Goal: Information Seeking & Learning: Learn about a topic

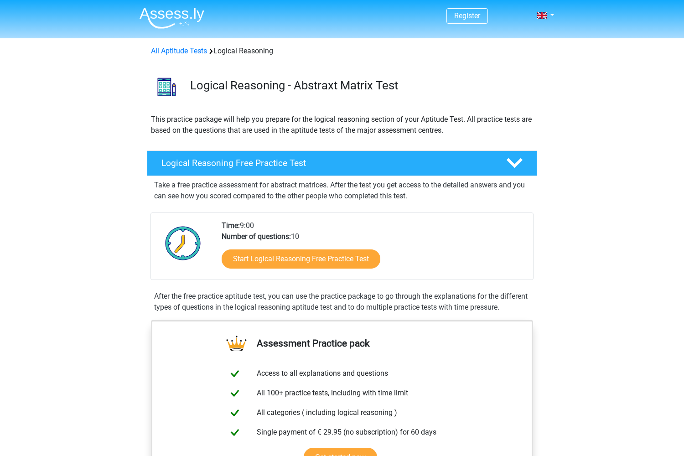
scroll to position [43, 0]
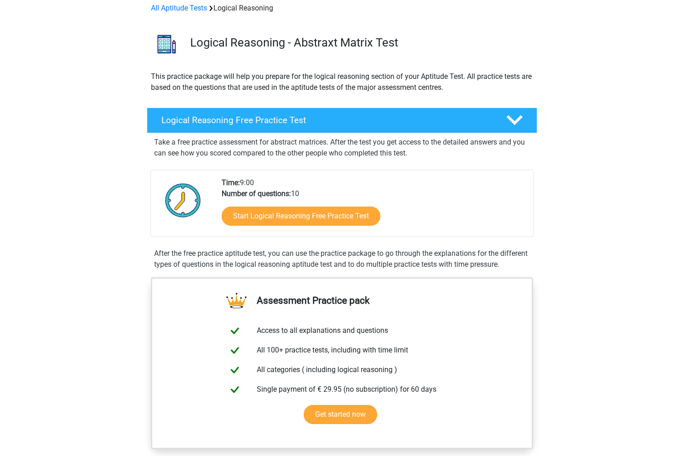
click at [319, 225] on div "Start Logical Reasoning Free Practice Test" at bounding box center [374, 217] width 304 height 37
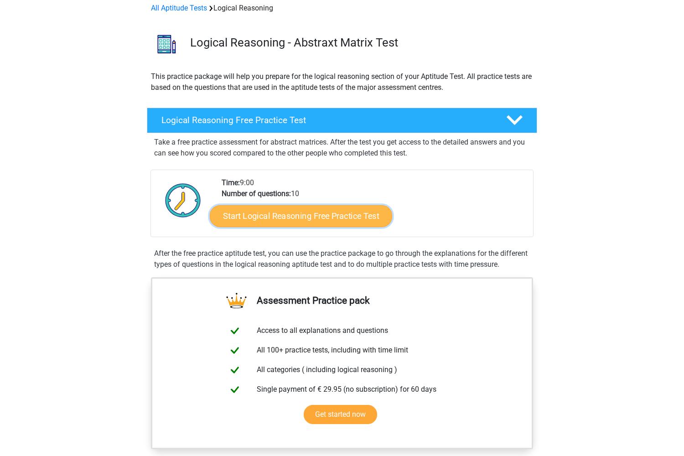
click at [323, 219] on link "Start Logical Reasoning Free Practice Test" at bounding box center [301, 216] width 182 height 22
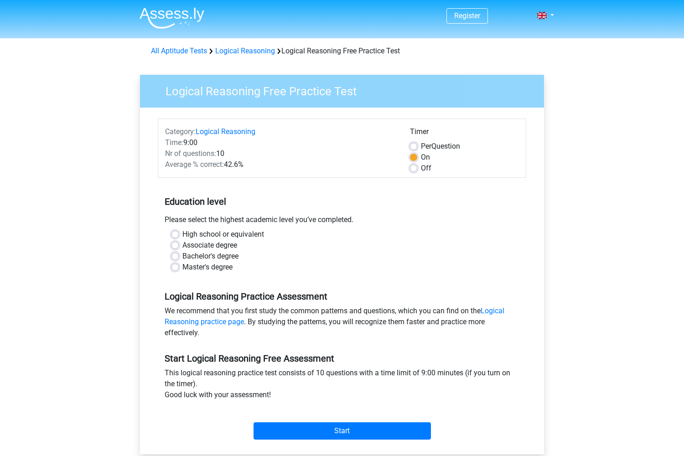
click at [229, 269] on label "Master's degree" at bounding box center [207, 267] width 50 height 11
click at [179, 269] on input "Master's degree" at bounding box center [174, 266] width 7 height 9
radio input "true"
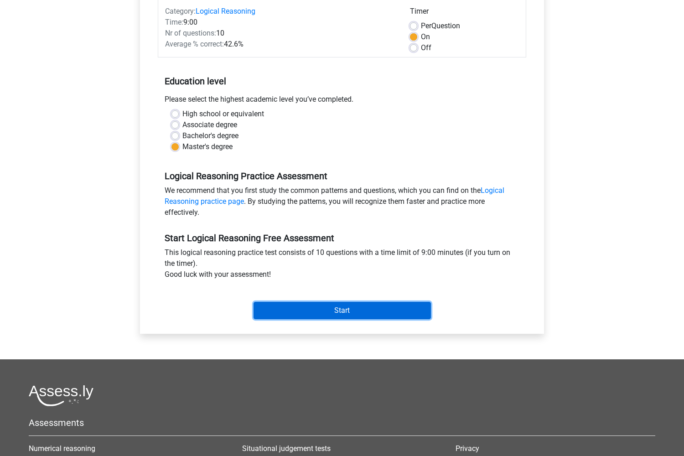
click at [427, 309] on input "Start" at bounding box center [342, 310] width 177 height 17
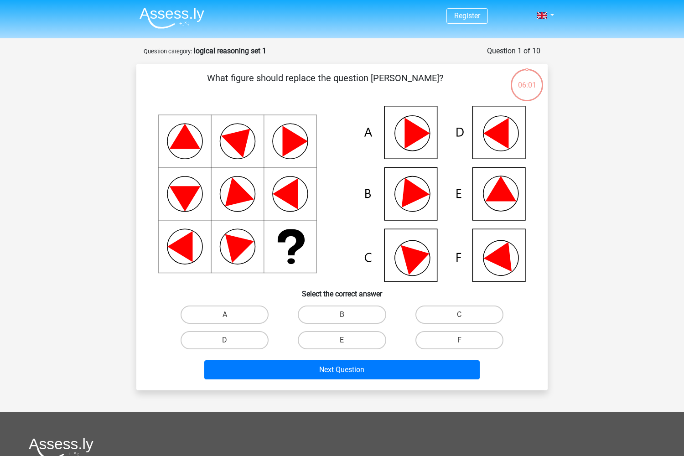
click at [501, 131] on icon at bounding box center [495, 133] width 25 height 31
click at [252, 332] on label "D" at bounding box center [225, 340] width 88 height 18
click at [231, 340] on input "D" at bounding box center [228, 343] width 6 height 6
radio input "true"
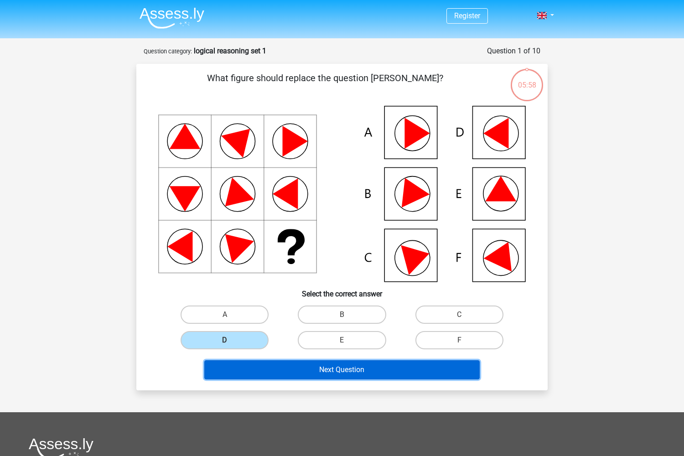
click at [279, 368] on button "Next Question" at bounding box center [342, 369] width 276 height 19
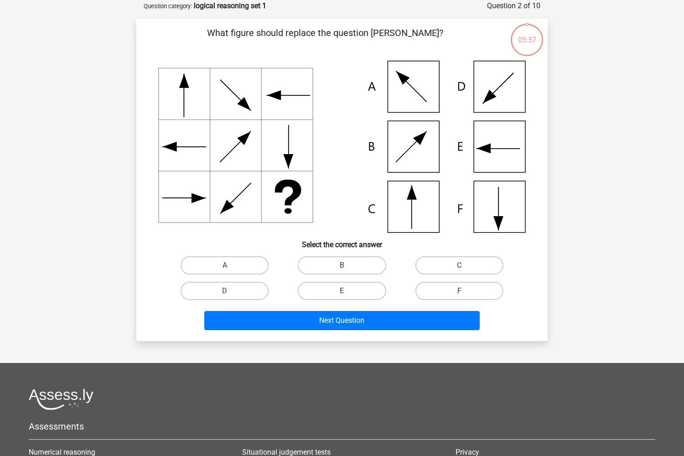
scroll to position [46, 0]
click at [466, 263] on label "C" at bounding box center [459, 265] width 88 height 18
click at [465, 265] on input "C" at bounding box center [462, 268] width 6 height 6
radio input "true"
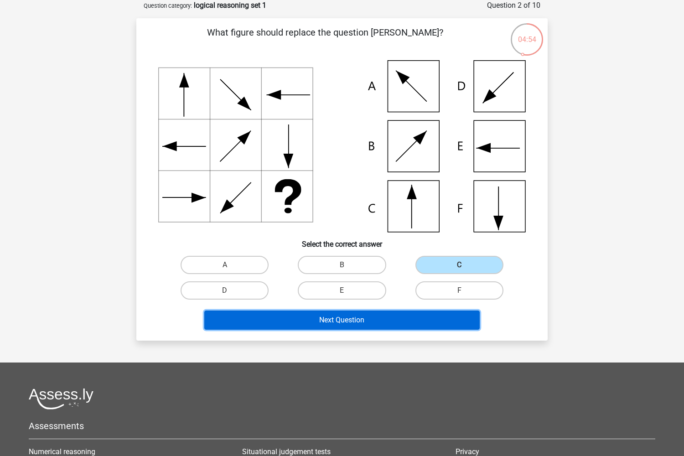
click at [343, 322] on button "Next Question" at bounding box center [342, 320] width 276 height 19
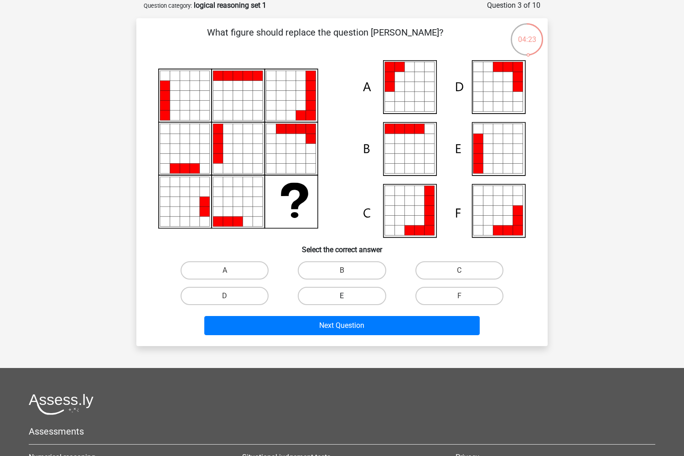
click at [338, 290] on label "E" at bounding box center [342, 296] width 88 height 18
click at [342, 296] on input "E" at bounding box center [345, 299] width 6 height 6
radio input "true"
click at [250, 268] on label "A" at bounding box center [225, 270] width 88 height 18
click at [231, 270] on input "A" at bounding box center [228, 273] width 6 height 6
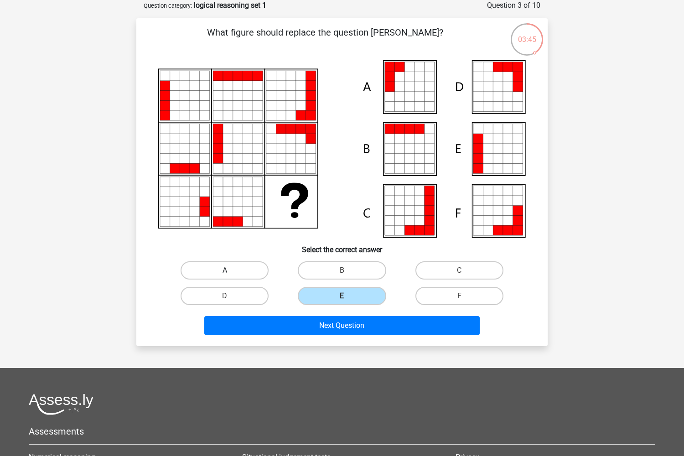
radio input "true"
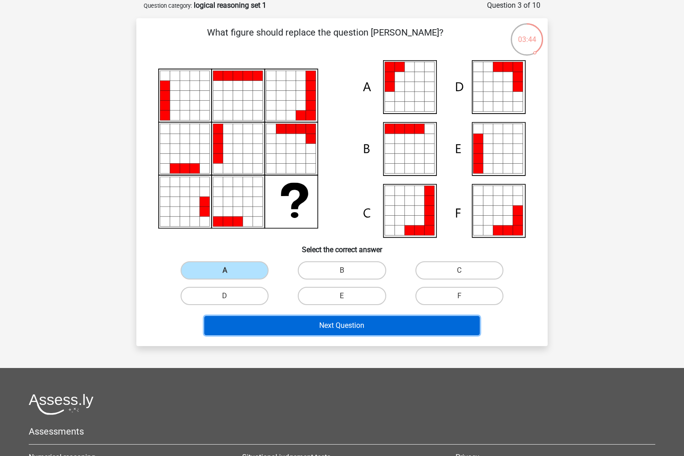
click at [276, 324] on button "Next Question" at bounding box center [342, 325] width 276 height 19
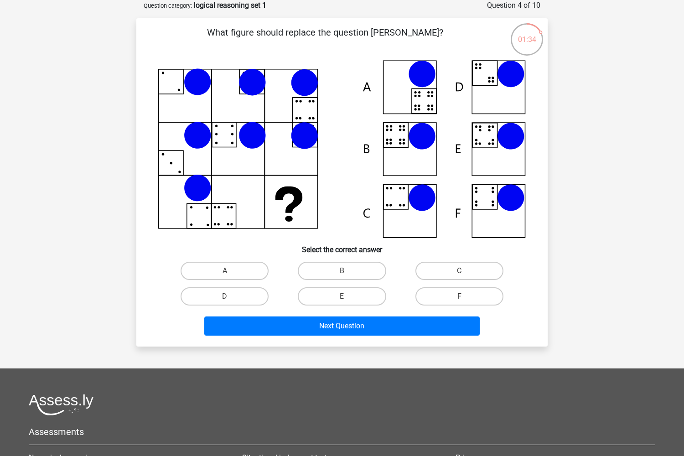
click at [347, 273] on input "B" at bounding box center [345, 274] width 6 height 6
radio input "true"
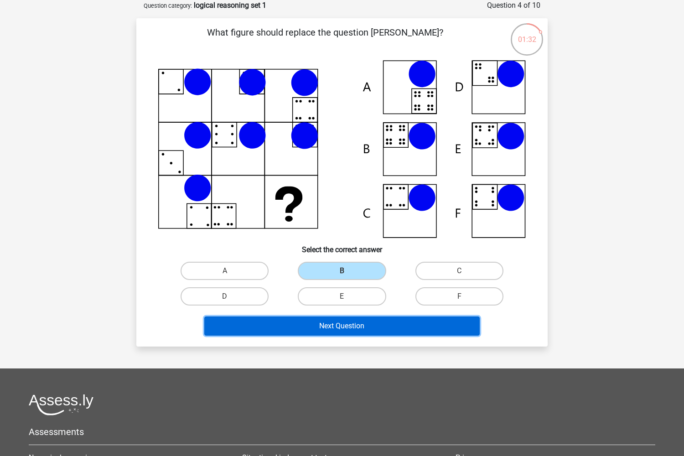
click at [345, 326] on button "Next Question" at bounding box center [342, 325] width 276 height 19
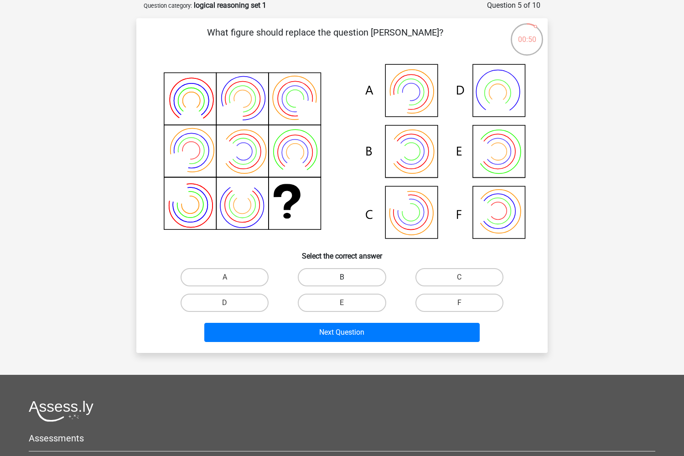
click at [339, 273] on label "B" at bounding box center [342, 277] width 88 height 18
click at [342, 277] on input "B" at bounding box center [345, 280] width 6 height 6
radio input "true"
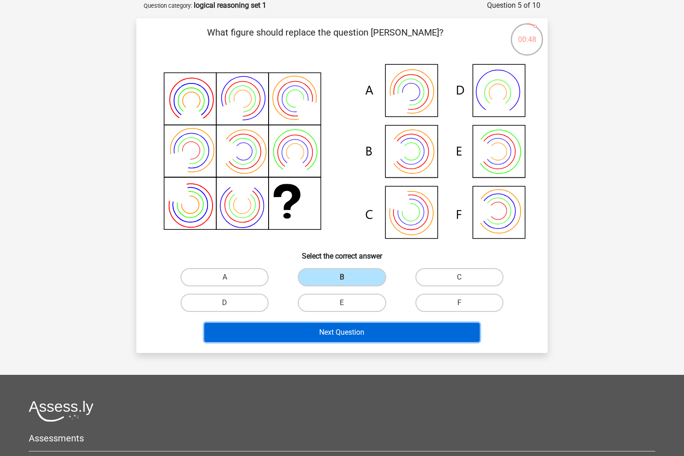
click at [341, 329] on button "Next Question" at bounding box center [342, 332] width 276 height 19
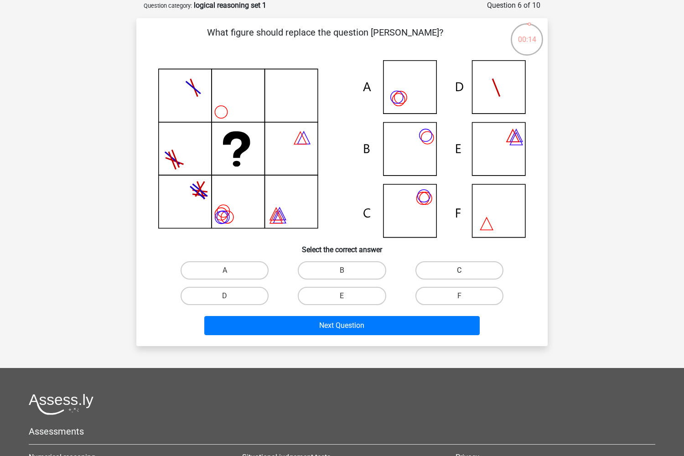
click at [486, 264] on label "C" at bounding box center [459, 270] width 88 height 18
click at [465, 270] on input "C" at bounding box center [462, 273] width 6 height 6
radio input "true"
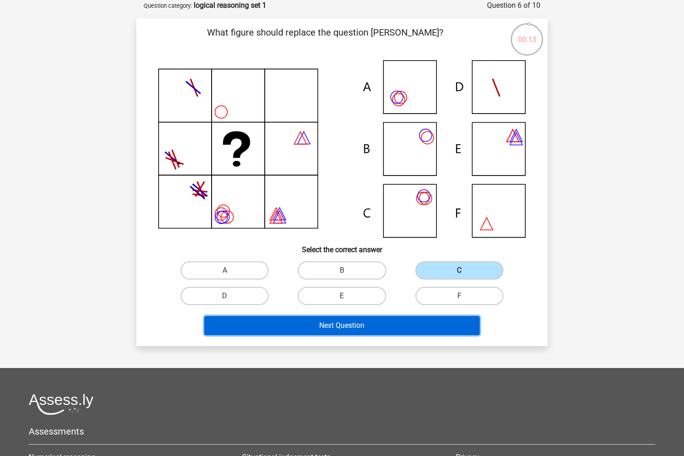
click at [368, 323] on button "Next Question" at bounding box center [342, 325] width 276 height 19
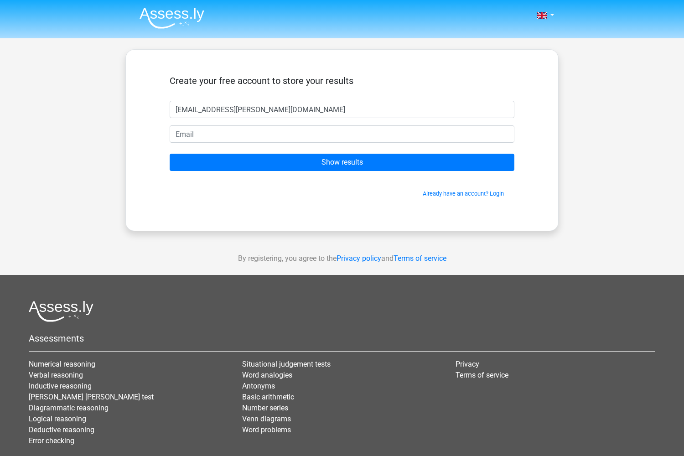
type input "fabia.motsch@gmx.de"
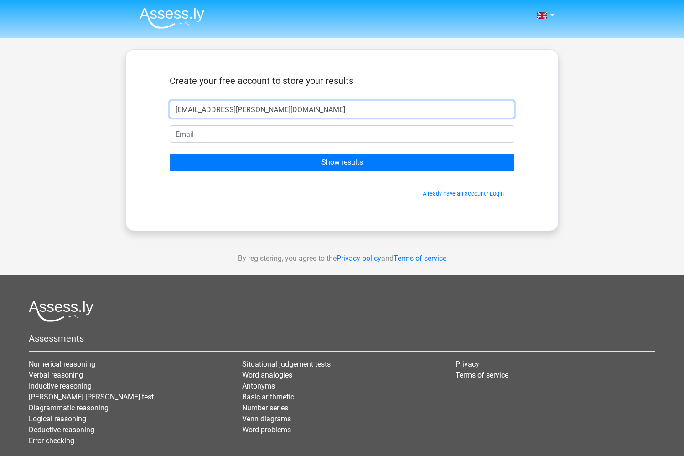
click at [291, 109] on input "fabia.motsch@gmx.de" at bounding box center [342, 109] width 345 height 17
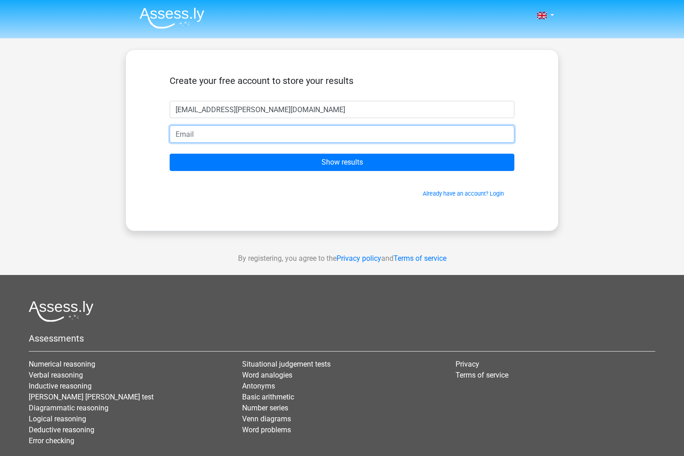
paste input "fabia.motsch@gmx.de"
type input "fabia.motsch@gmx.de"
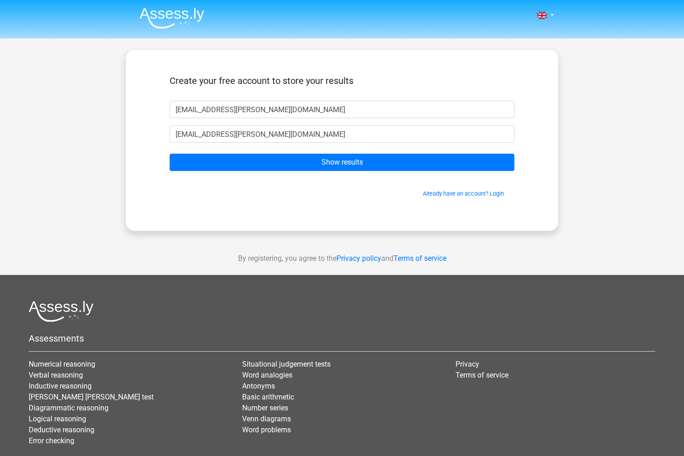
click at [264, 119] on form "Create your free account to store your results fabia.motsch@gmx.de fabia.motsch…" at bounding box center [342, 136] width 345 height 123
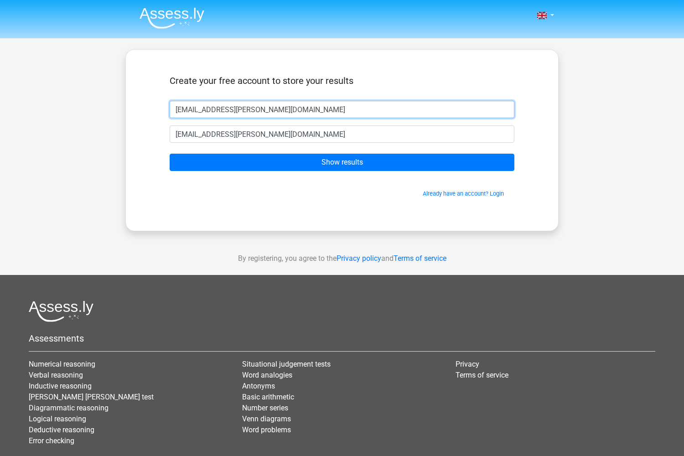
click at [264, 115] on input "fabia.motsch@gmx.de" at bounding box center [342, 109] width 345 height 17
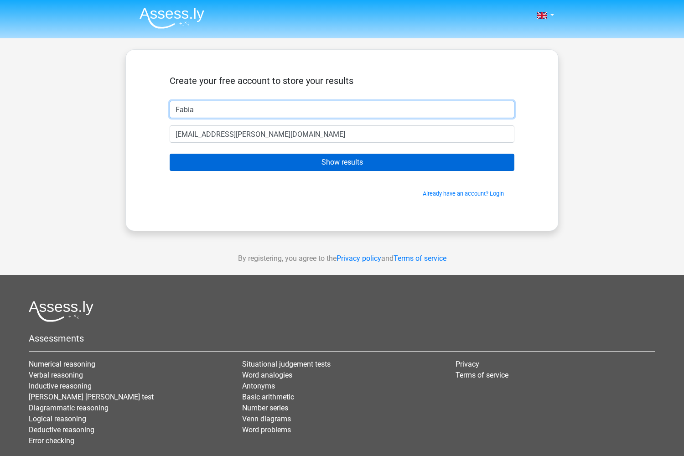
type input "Fabia"
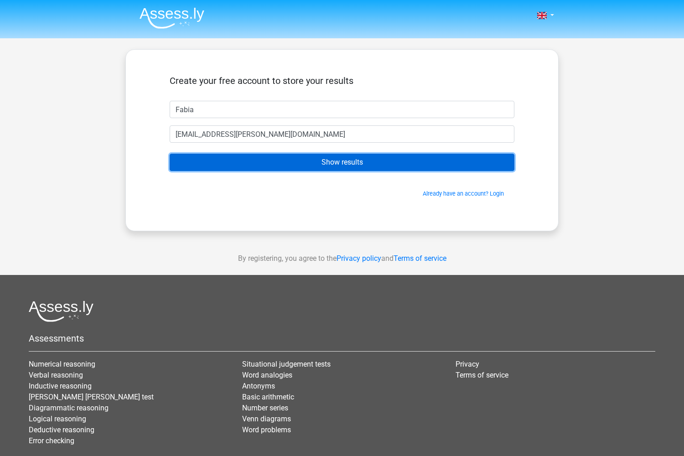
click at [326, 166] on input "Show results" at bounding box center [342, 162] width 345 height 17
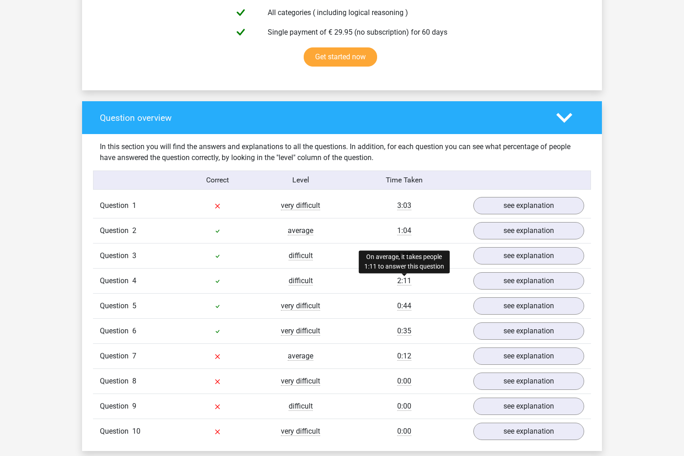
scroll to position [690, 0]
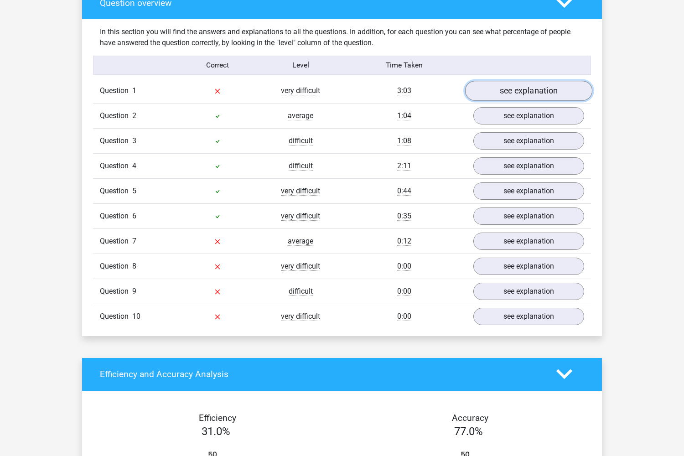
click at [504, 94] on link "see explanation" at bounding box center [528, 91] width 127 height 20
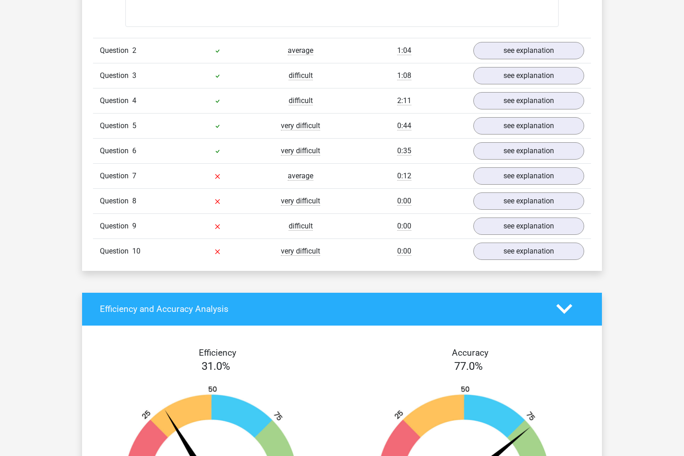
scroll to position [1264, 0]
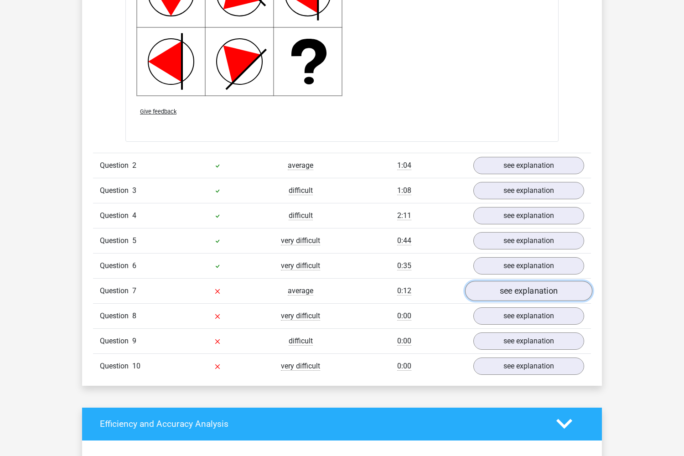
click at [509, 296] on link "see explanation" at bounding box center [528, 291] width 127 height 20
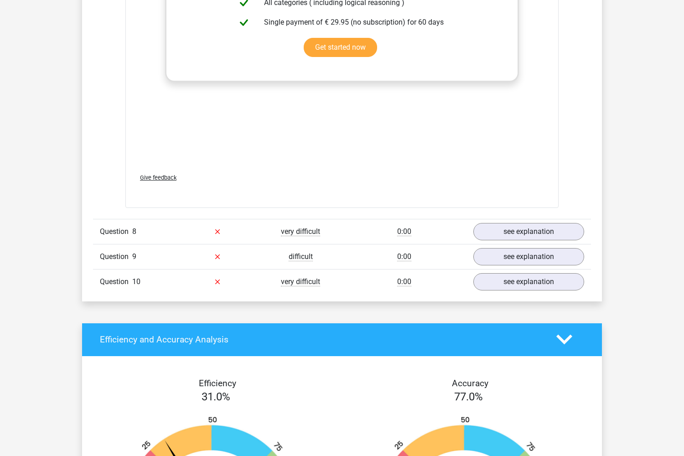
scroll to position [2069, 0]
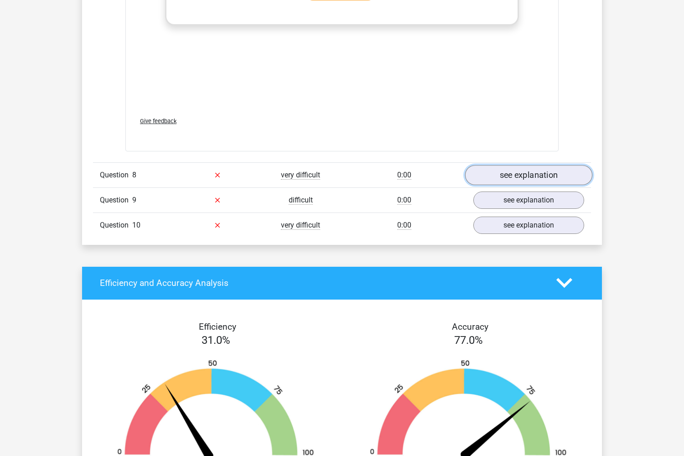
click at [496, 176] on link "see explanation" at bounding box center [528, 175] width 127 height 20
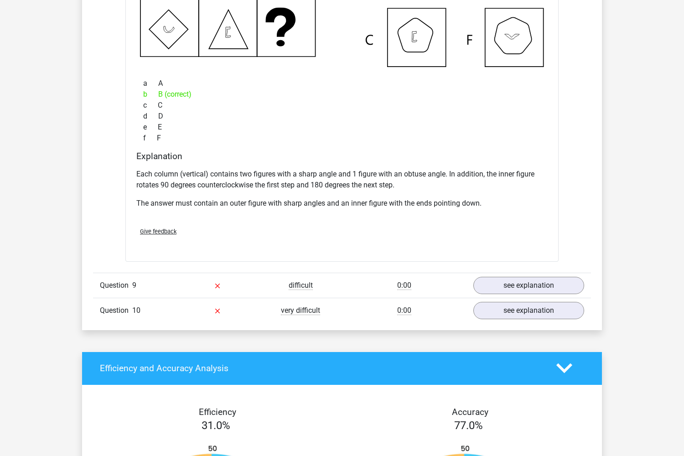
scroll to position [2493, 0]
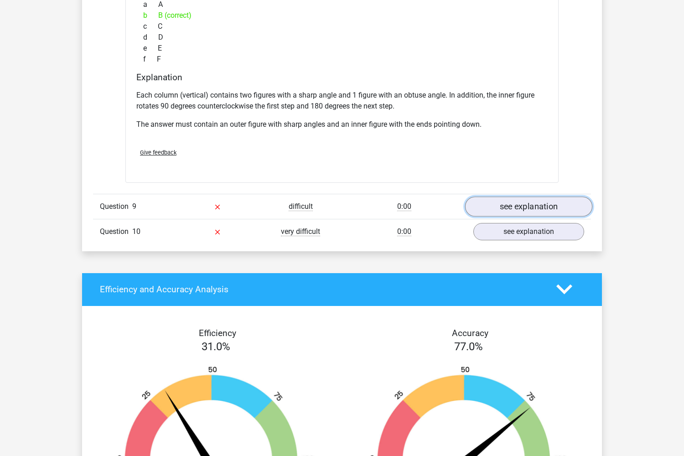
click at [545, 202] on link "see explanation" at bounding box center [528, 207] width 127 height 20
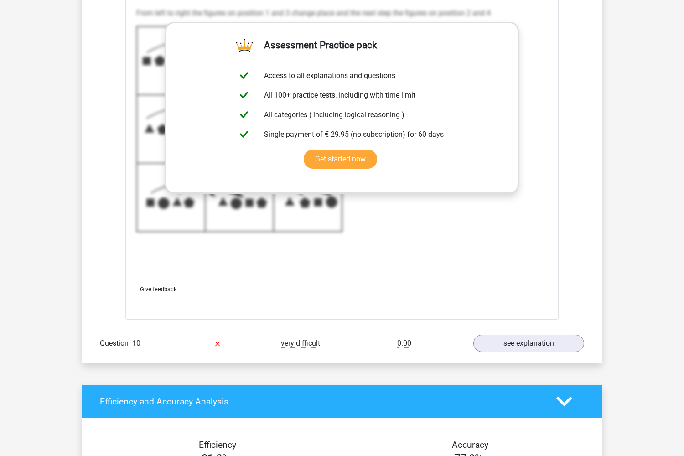
scroll to position [3114, 0]
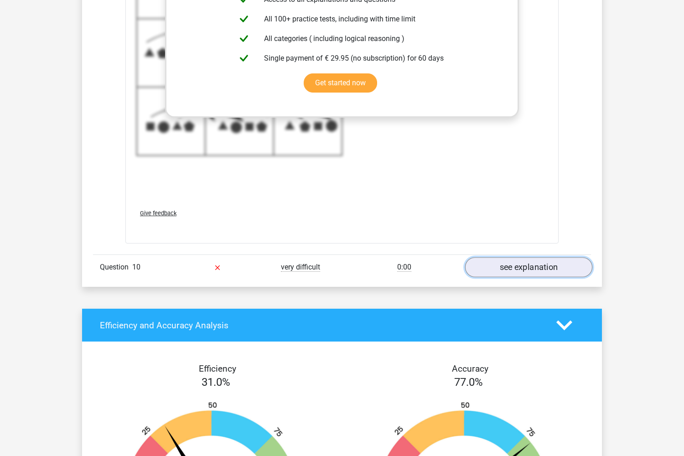
click at [490, 264] on link "see explanation" at bounding box center [528, 267] width 127 height 20
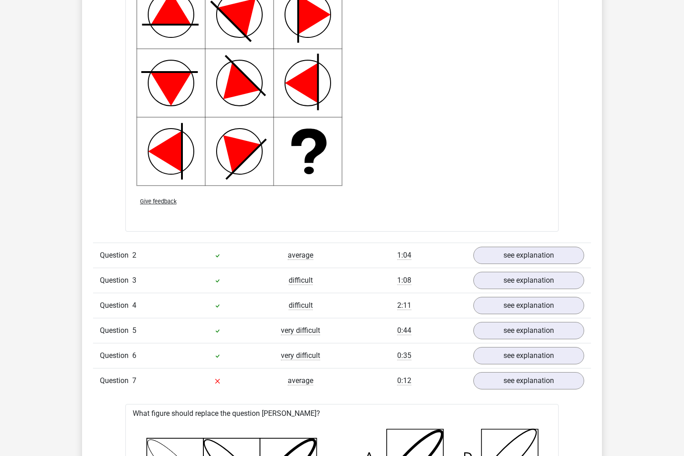
scroll to position [1174, 0]
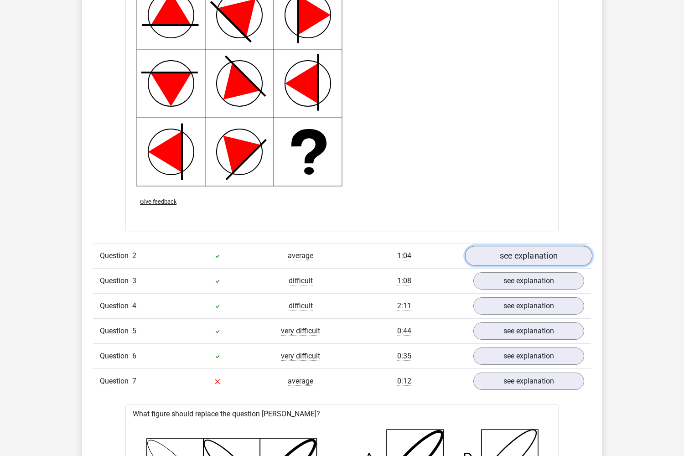
click at [563, 252] on link "see explanation" at bounding box center [528, 256] width 127 height 20
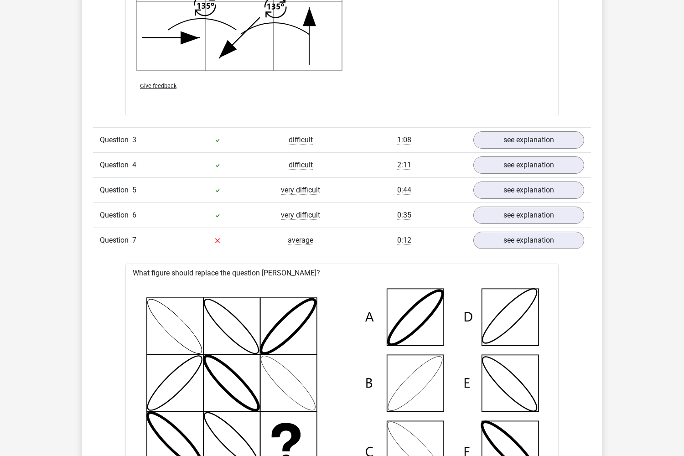
scroll to position [1919, 0]
click at [515, 132] on link "see explanation" at bounding box center [528, 140] width 127 height 20
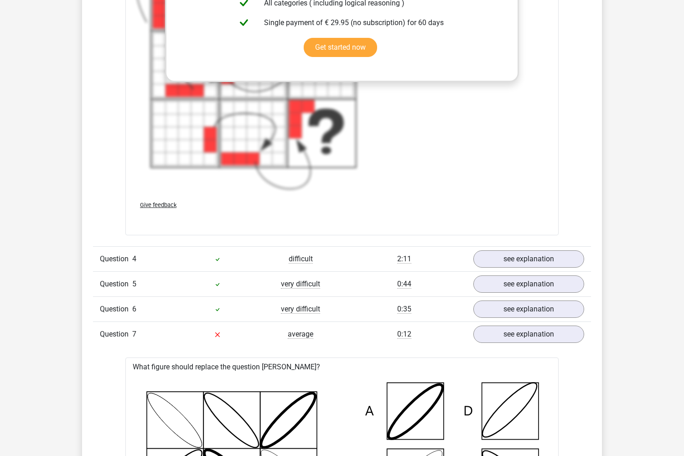
scroll to position [2508, 0]
click at [543, 253] on link "see explanation" at bounding box center [528, 259] width 127 height 20
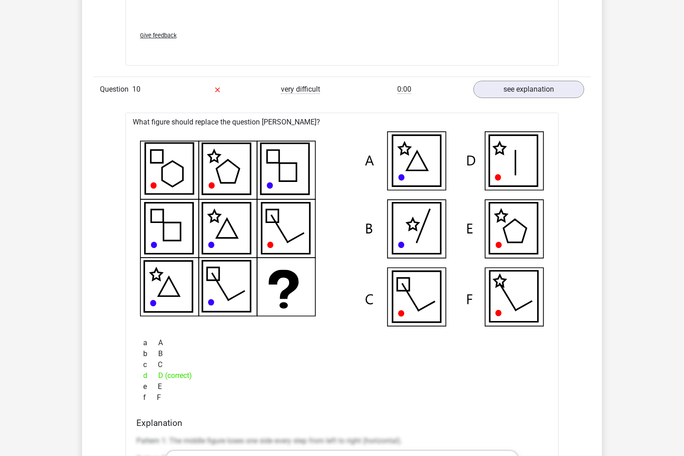
scroll to position [5006, 0]
